Goal: Task Accomplishment & Management: Use online tool/utility

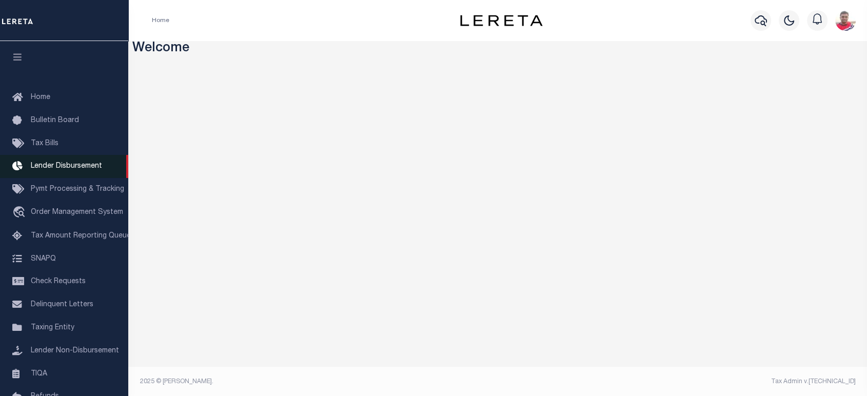
click at [52, 163] on link "Lender Disbursement" at bounding box center [64, 166] width 128 height 23
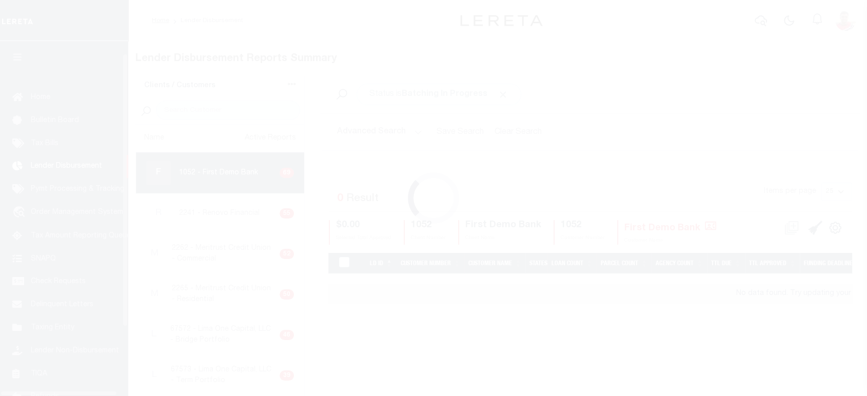
scroll to position [18, 0]
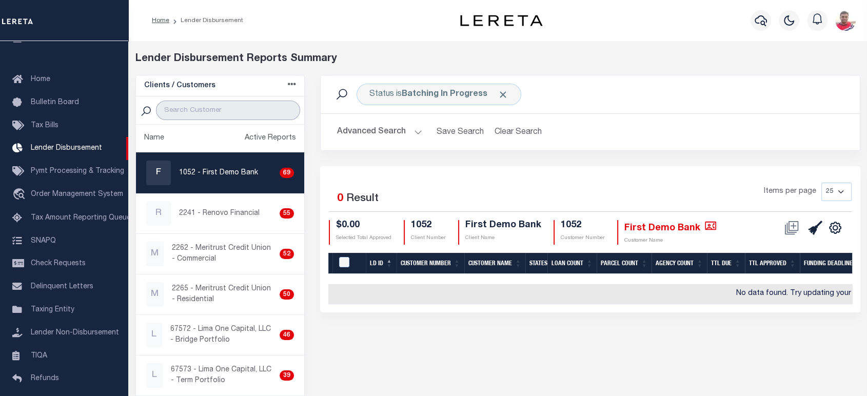
click at [186, 102] on input "search" at bounding box center [228, 110] width 145 height 19
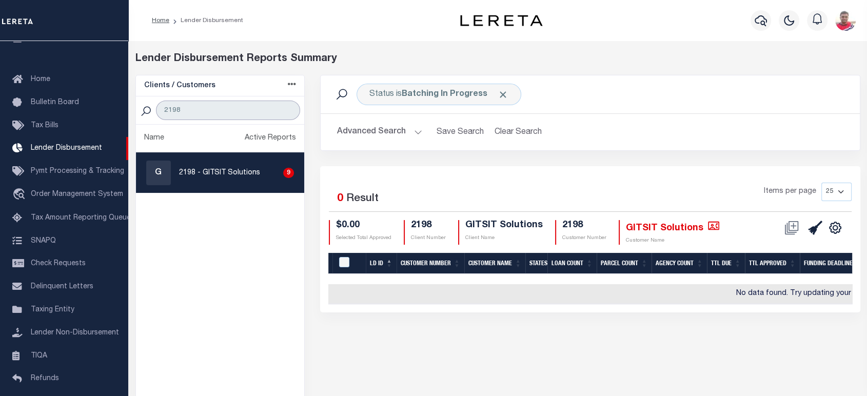
type input "2198"
click at [213, 178] on div "G 2198 - GITSIT Solutions 9" at bounding box center [220, 173] width 148 height 25
checkbox input "true"
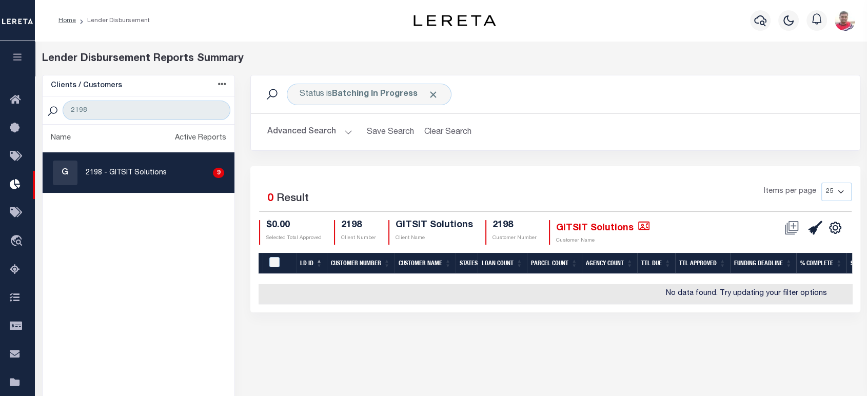
click at [298, 130] on button "Advanced Search" at bounding box center [309, 132] width 85 height 20
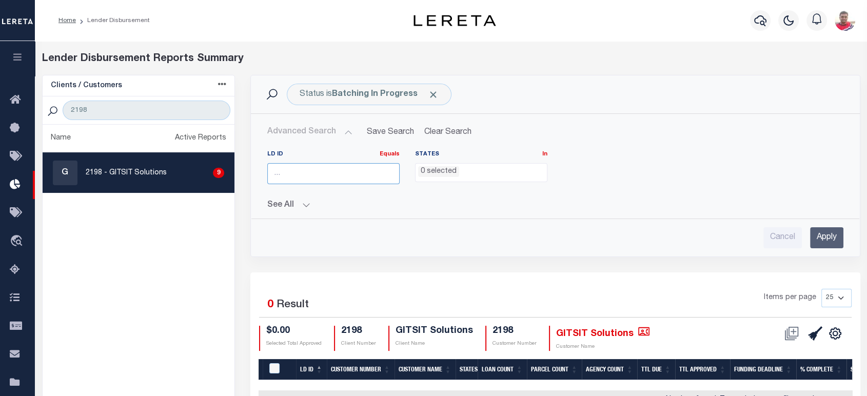
click at [321, 178] on input "number" at bounding box center [333, 173] width 132 height 21
paste input "32277"
type input "32277"
click at [817, 241] on input "Apply" at bounding box center [826, 237] width 33 height 21
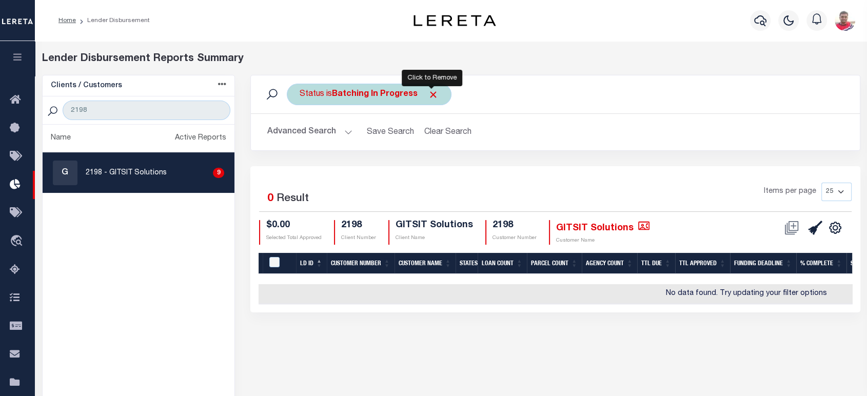
click at [435, 93] on span "Click to Remove" at bounding box center [433, 94] width 11 height 11
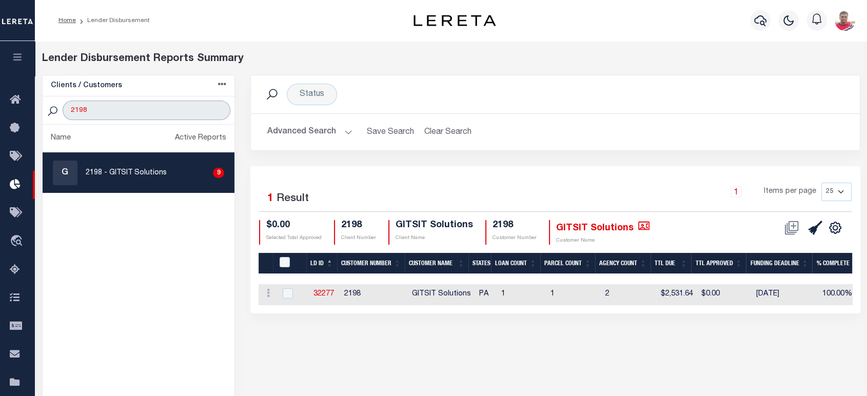
click at [100, 113] on input "2198" at bounding box center [147, 110] width 168 height 19
drag, startPoint x: 89, startPoint y: 109, endPoint x: 57, endPoint y: 108, distance: 31.3
click at [57, 108] on div "2198" at bounding box center [139, 110] width 192 height 28
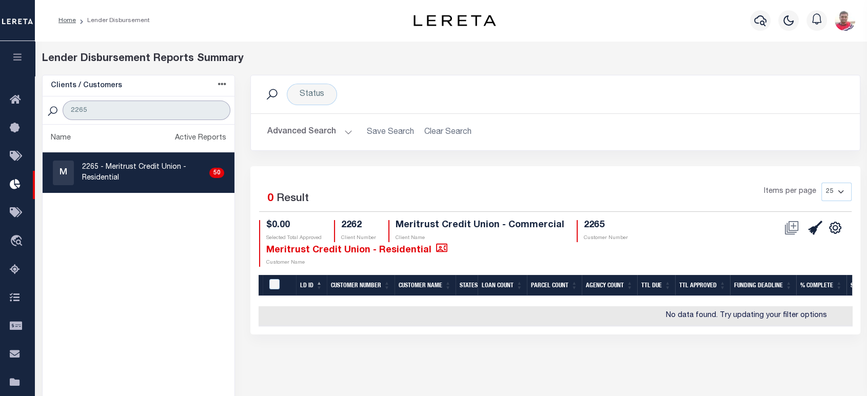
type input "2265"
click at [293, 131] on button "Advanced Search" at bounding box center [309, 132] width 85 height 20
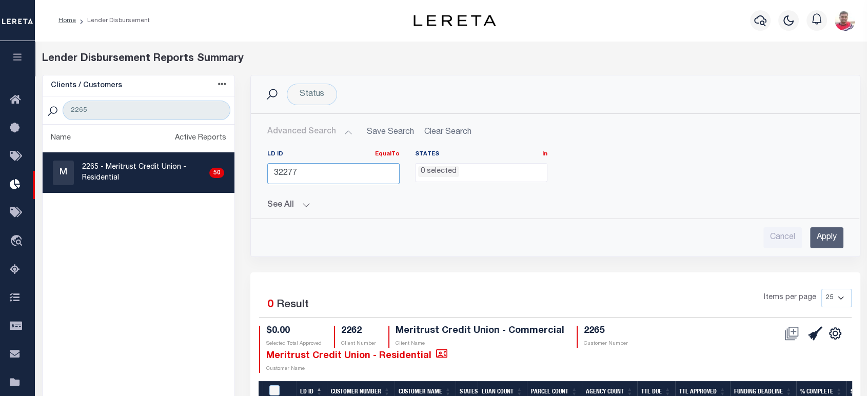
drag, startPoint x: 302, startPoint y: 171, endPoint x: 254, endPoint y: 175, distance: 47.8
click at [254, 174] on div "LD ID EqualTo Equals Is Not Equal To Is Greater Than Is Less Than 32277 States …" at bounding box center [555, 176] width 608 height 68
paste input "5811"
type input "35811"
click at [821, 235] on input "Apply" at bounding box center [826, 237] width 33 height 21
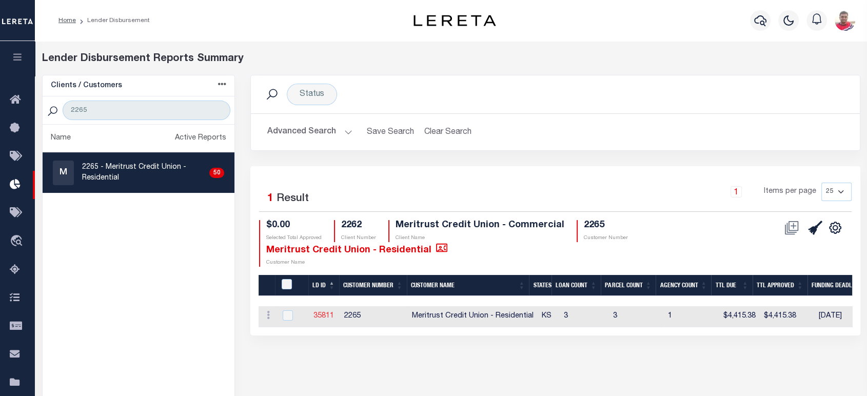
click at [324, 314] on link "35811" at bounding box center [323, 315] width 21 height 7
checkbox input "true"
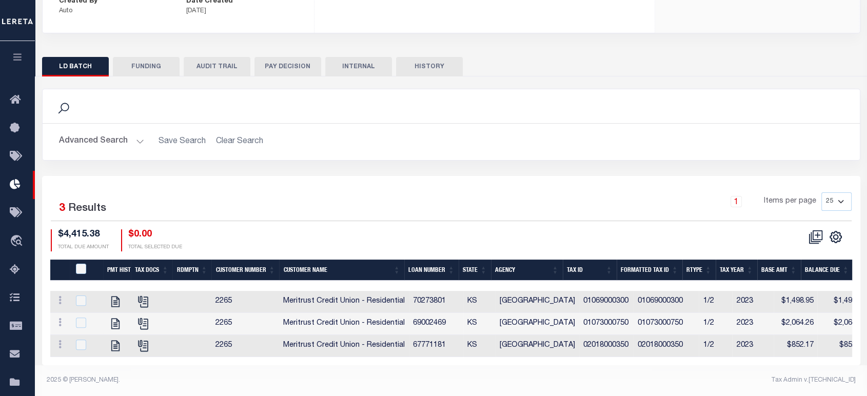
drag, startPoint x: 148, startPoint y: 55, endPoint x: 175, endPoint y: 77, distance: 34.7
click at [149, 58] on button "FUNDING" at bounding box center [146, 66] width 67 height 19
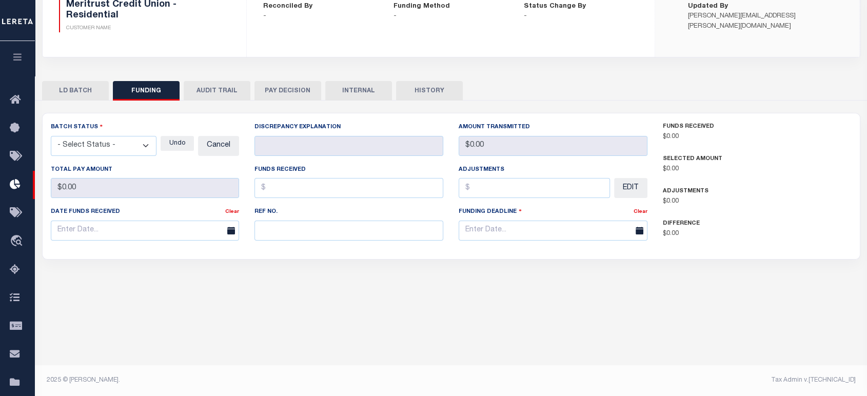
type input "$4,415.38"
type input "$0"
type input "12/03/2023"
select select "100"
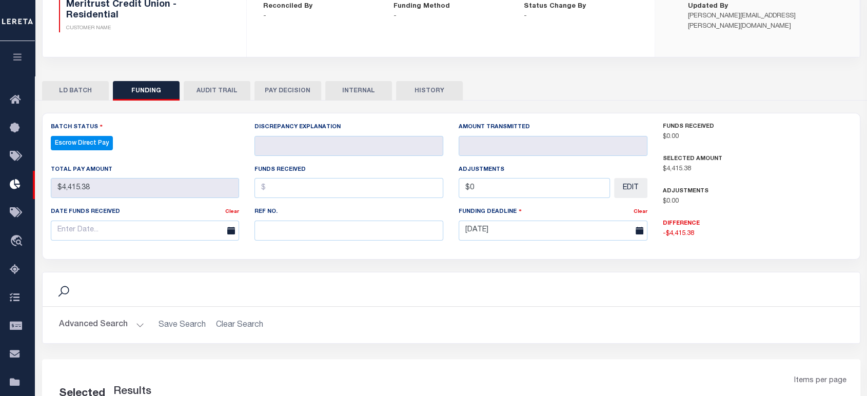
select select "100"
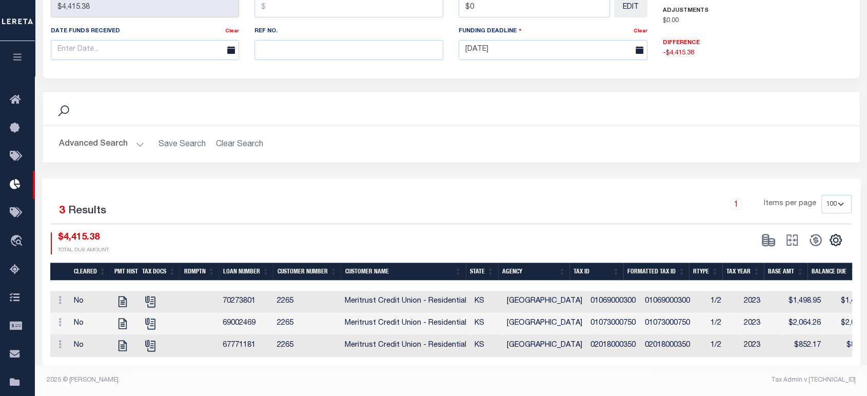
scroll to position [0, 347]
click at [378, 211] on div "1 Items per page 10 25 50 100" at bounding box center [552, 208] width 597 height 27
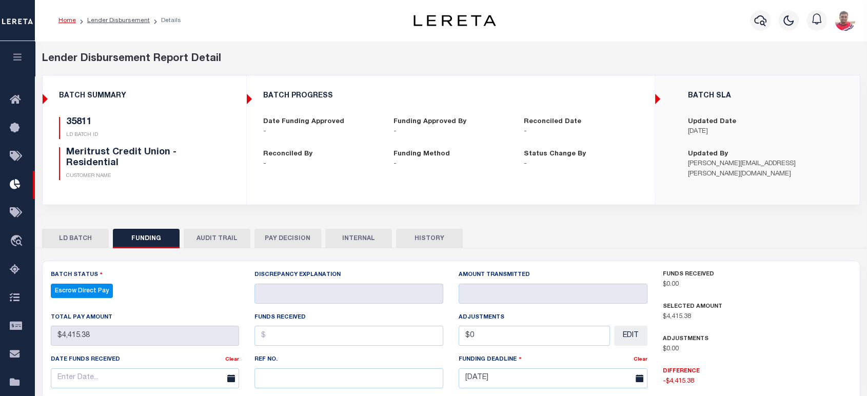
drag, startPoint x: 135, startPoint y: 22, endPoint x: 252, endPoint y: 115, distance: 149.6
click at [135, 22] on link "Lender Disbursement" at bounding box center [118, 20] width 63 height 6
checkbox input "true"
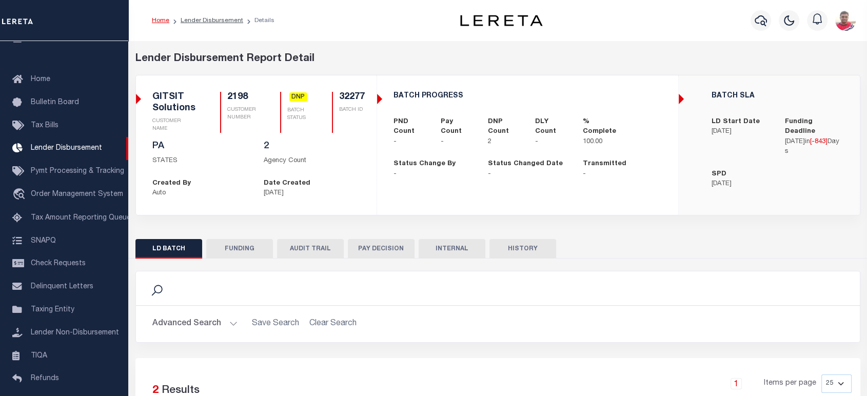
scroll to position [167, 0]
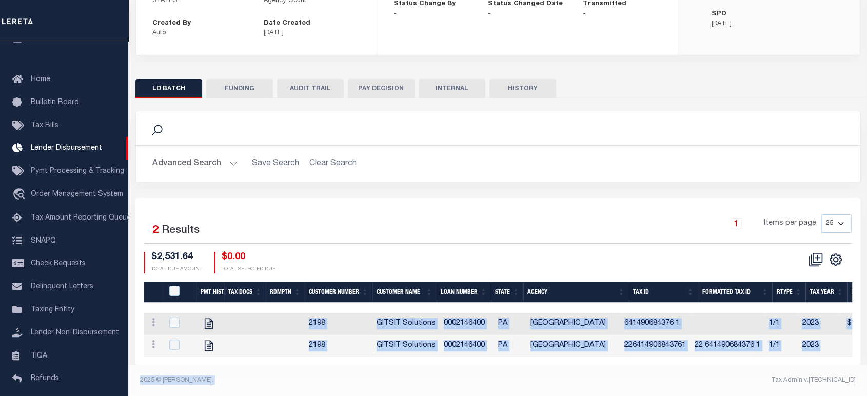
drag, startPoint x: 431, startPoint y: 359, endPoint x: 770, endPoint y: 368, distance: 338.7
click at [770, 368] on div "Lender Disbursement Reports Summary Clients / Customers Customers asc Customers…" at bounding box center [497, 138] width 739 height 515
drag, startPoint x: 710, startPoint y: 364, endPoint x: 603, endPoint y: 364, distance: 107.2
click at [710, 364] on div "Selected 2 Results 1 Items per page 25 50 100 200 $2,531.64 $0.00" at bounding box center [497, 281] width 725 height 167
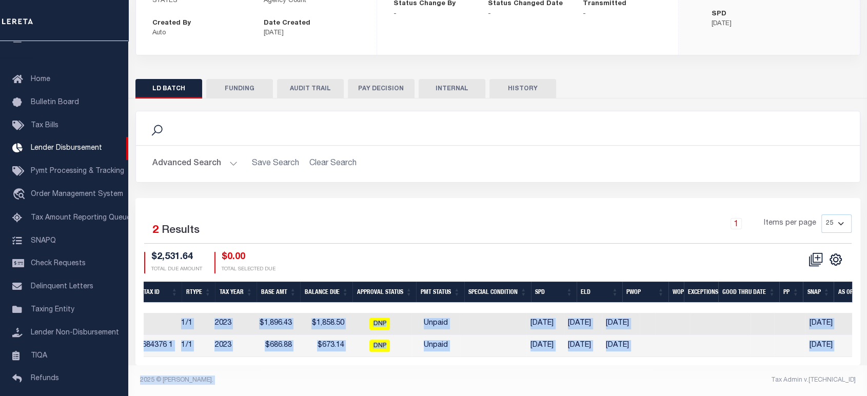
scroll to position [0, 0]
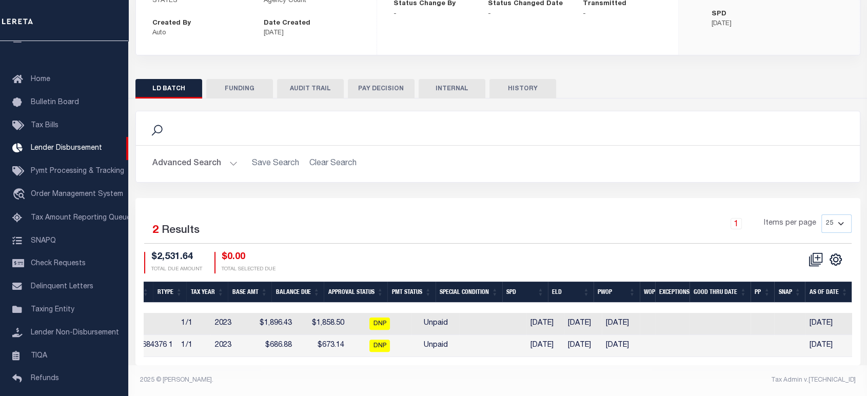
click at [422, 241] on div "Selected 2 Results 1 Items per page 25 50 100 200 $2,531.64 TOTAL DUE AMOUNT $0…" at bounding box center [498, 243] width 724 height 59
click at [240, 86] on button "FUNDING" at bounding box center [239, 88] width 67 height 19
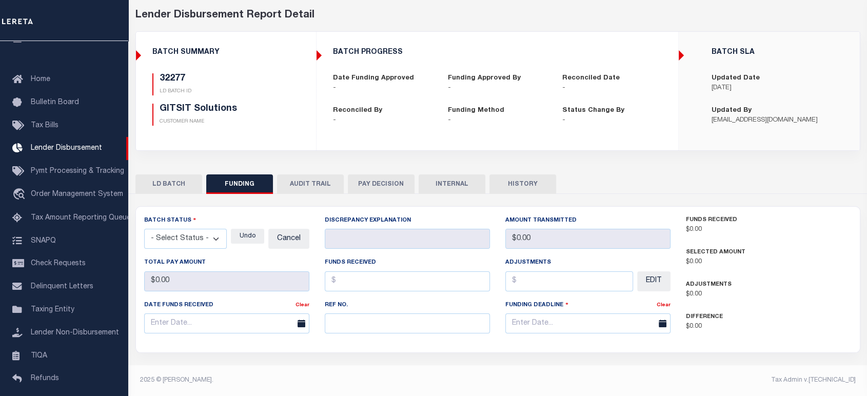
type input "$0"
type input "05/15/2023"
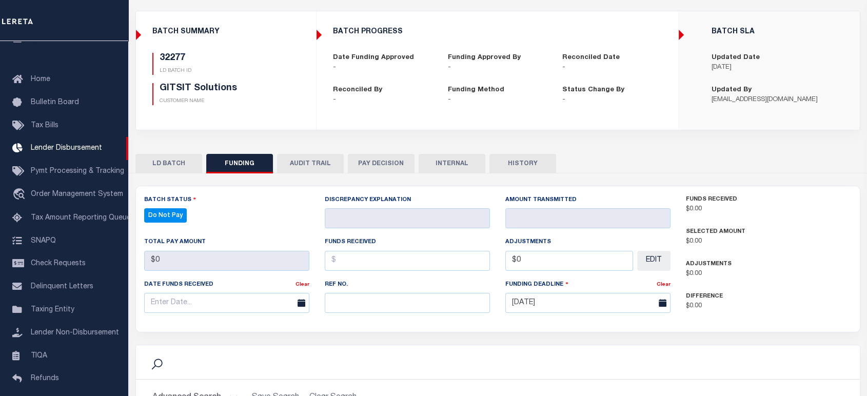
select select "100"
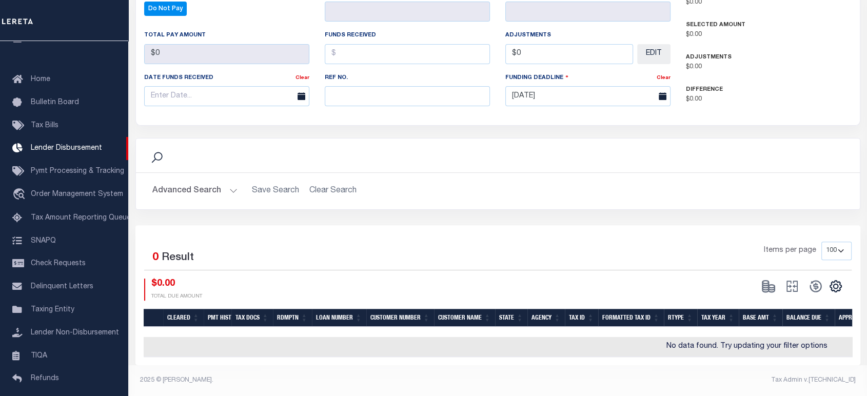
scroll to position [48, 0]
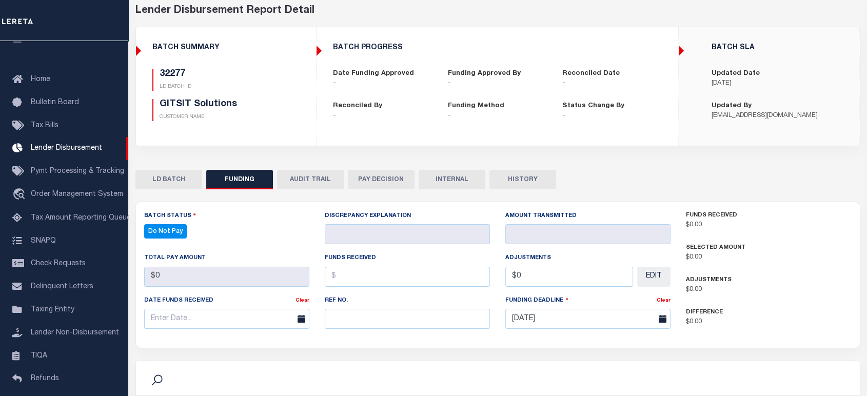
click at [172, 176] on button "LD BATCH" at bounding box center [168, 179] width 67 height 19
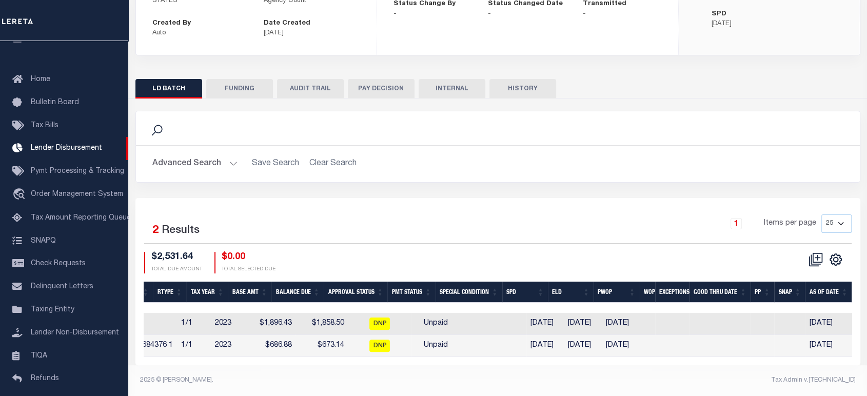
scroll to position [0, 336]
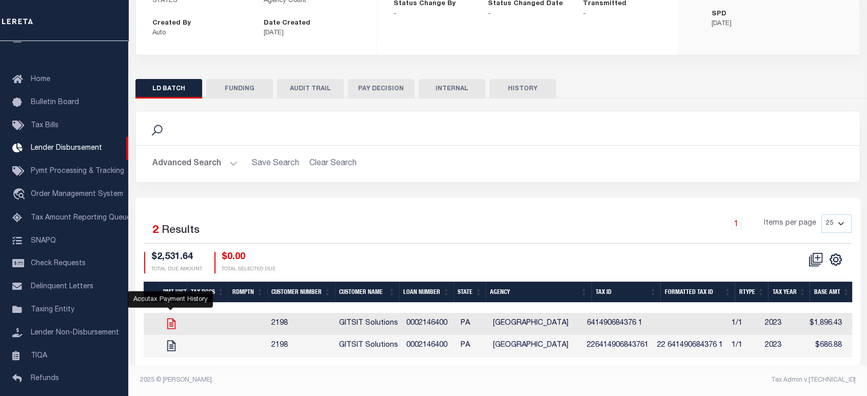
click at [174, 319] on icon "" at bounding box center [171, 324] width 8 height 11
checkbox input "true"
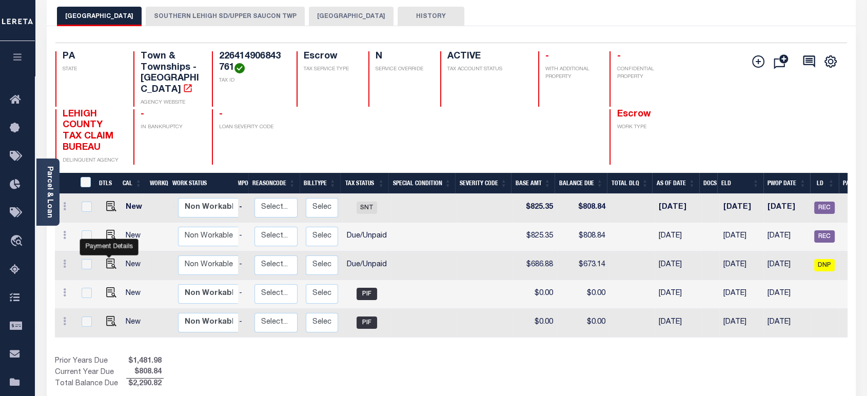
click at [106, 259] on img "" at bounding box center [111, 264] width 10 height 10
checkbox input "true"
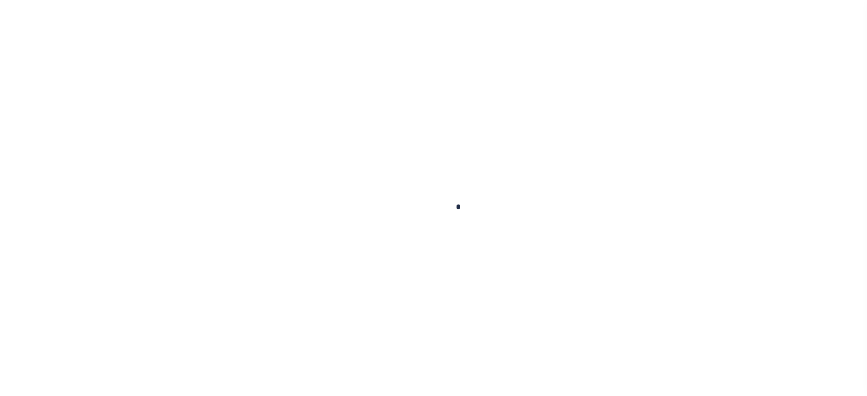
checkbox input "false"
type input "5519"
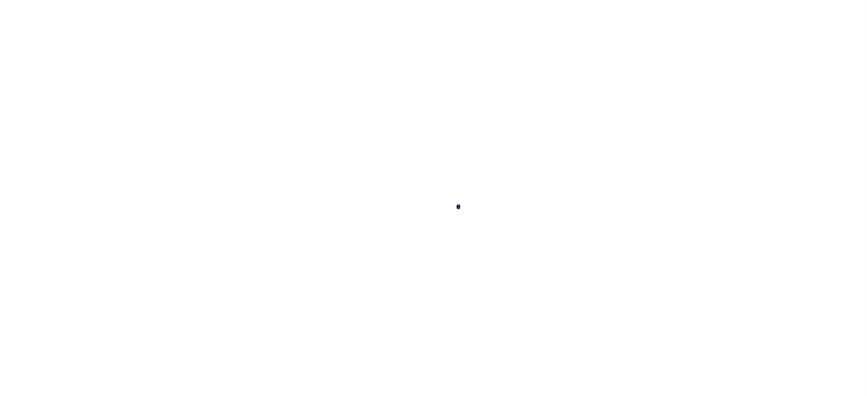
type input "[DATE]"
select select "DUE"
type input "$686.88"
type input "$673.14"
